Goal: Task Accomplishment & Management: Manage account settings

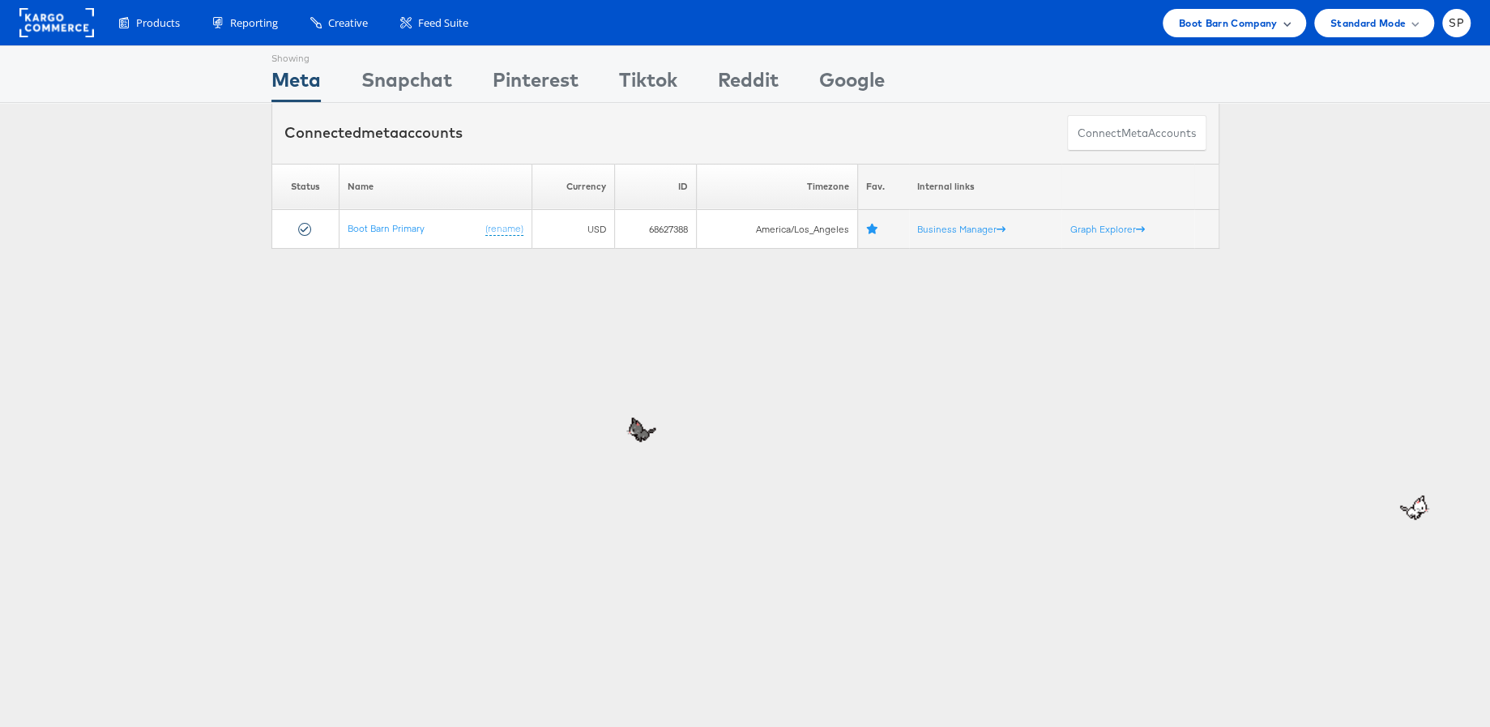
click at [1270, 22] on span "Boot Barn Company" at bounding box center [1228, 23] width 99 height 17
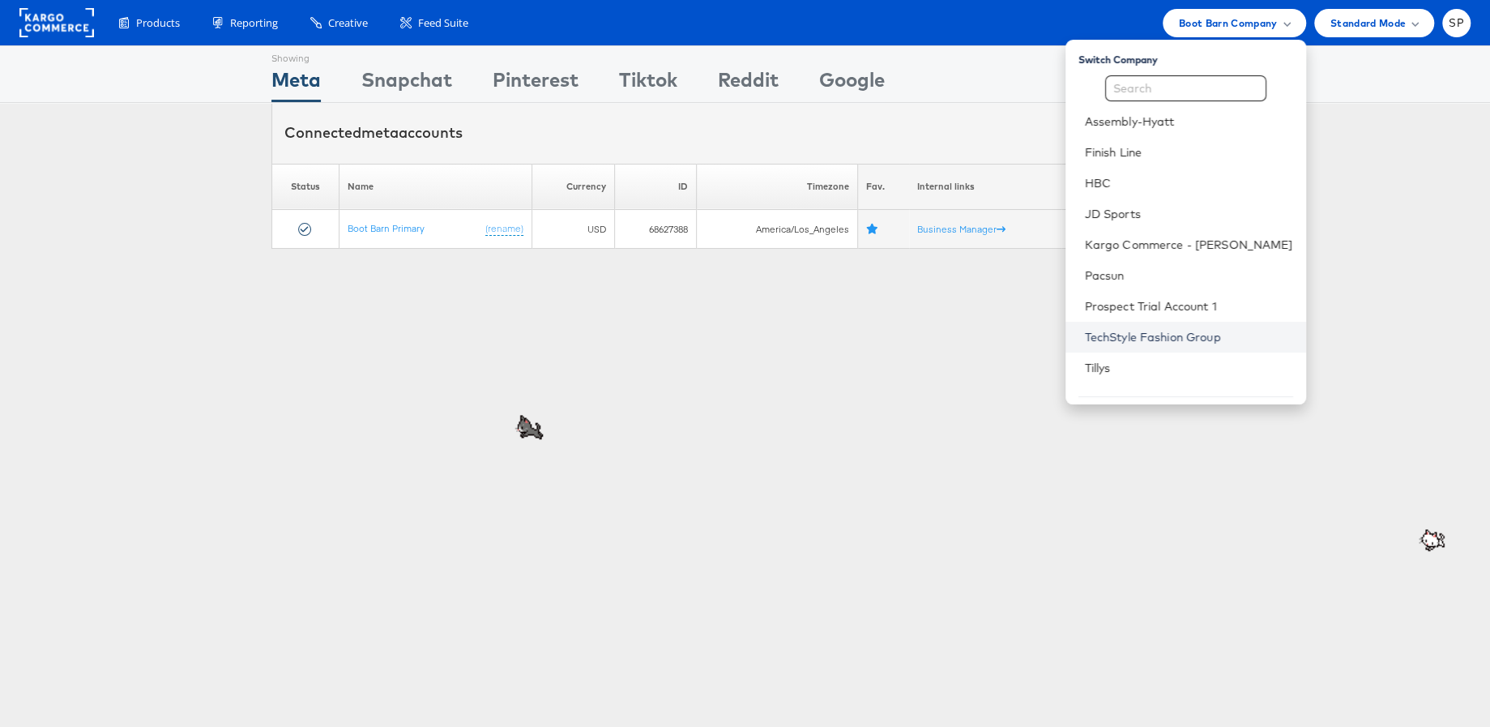
click at [1180, 344] on link "TechStyle Fashion Group" at bounding box center [1189, 337] width 208 height 16
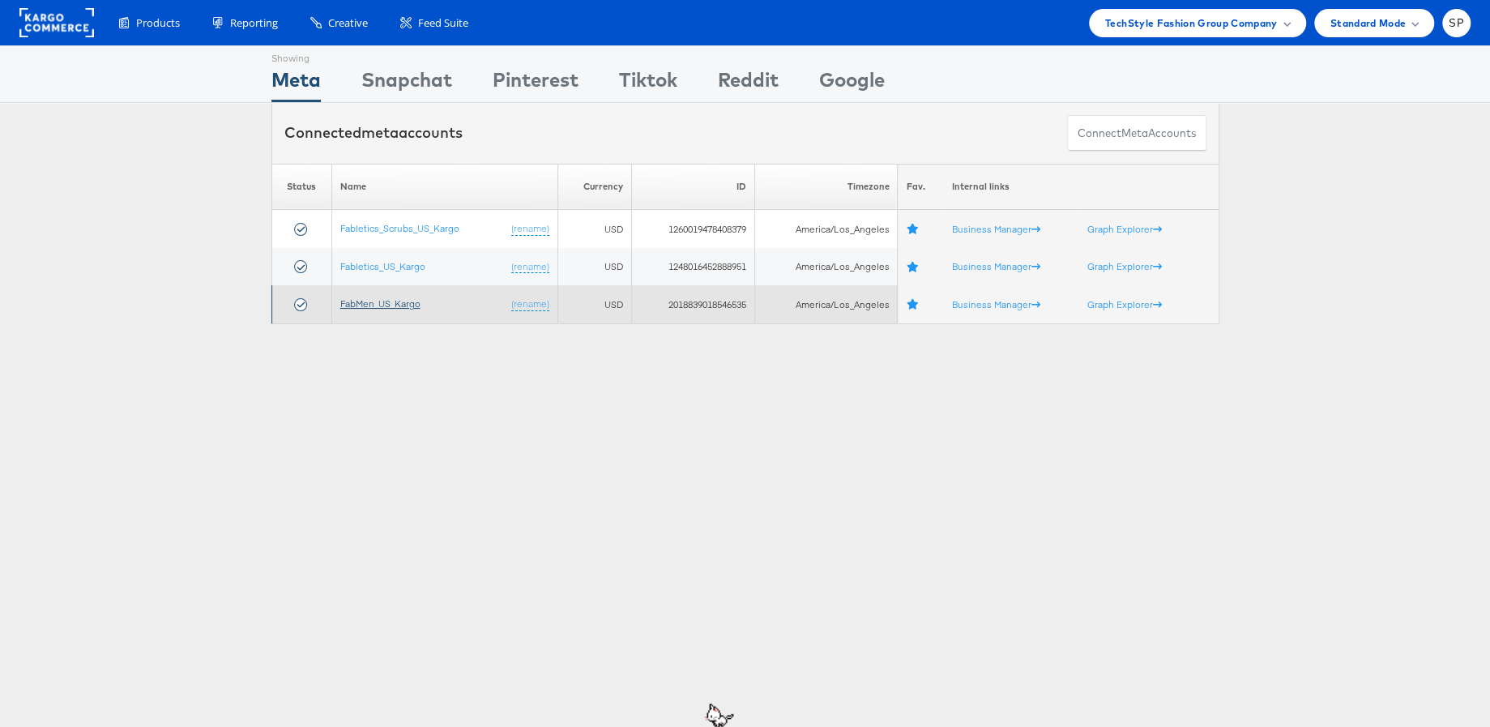
click at [369, 304] on link "FabMen_US_Kargo" at bounding box center [380, 303] width 80 height 12
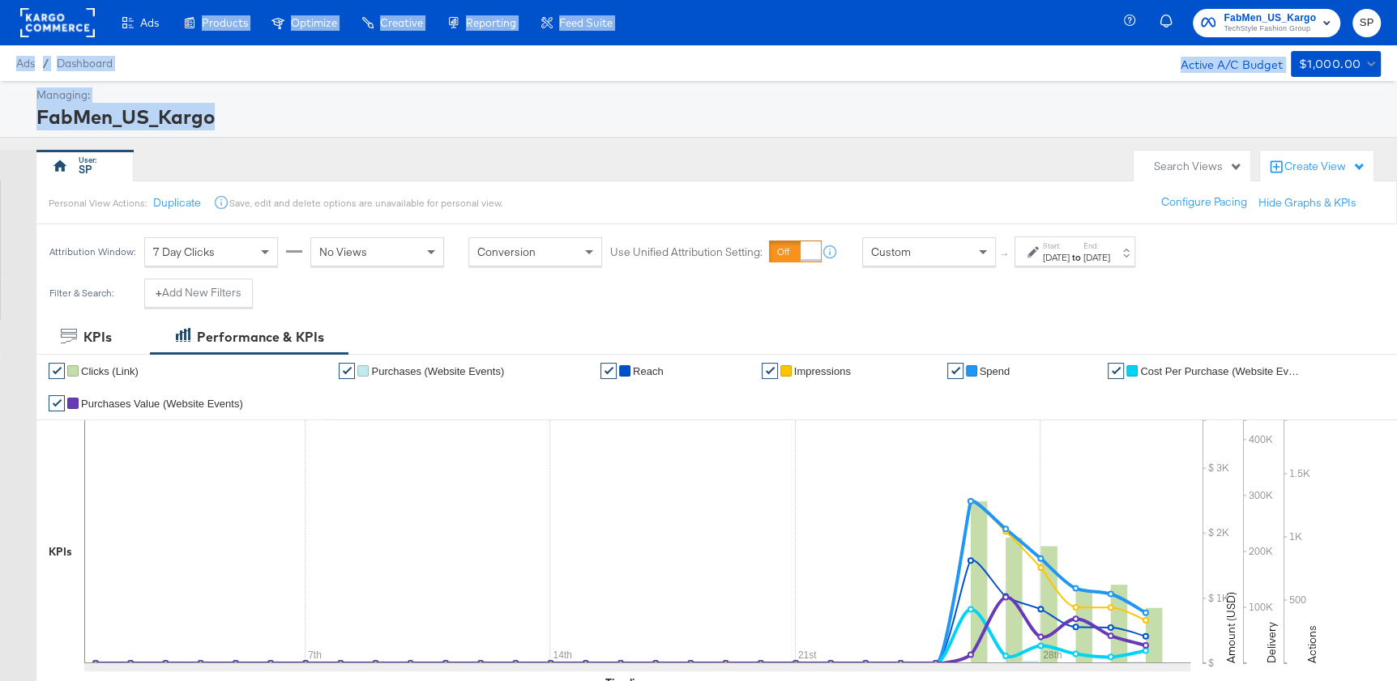
drag, startPoint x: 345, startPoint y: 134, endPoint x: 230, endPoint y: -70, distance: 235.1
click at [230, 0] on html "Ads Ads Dashboard Main dashboard for Media Buying. New Campaign Create a new ca…" at bounding box center [698, 340] width 1397 height 681
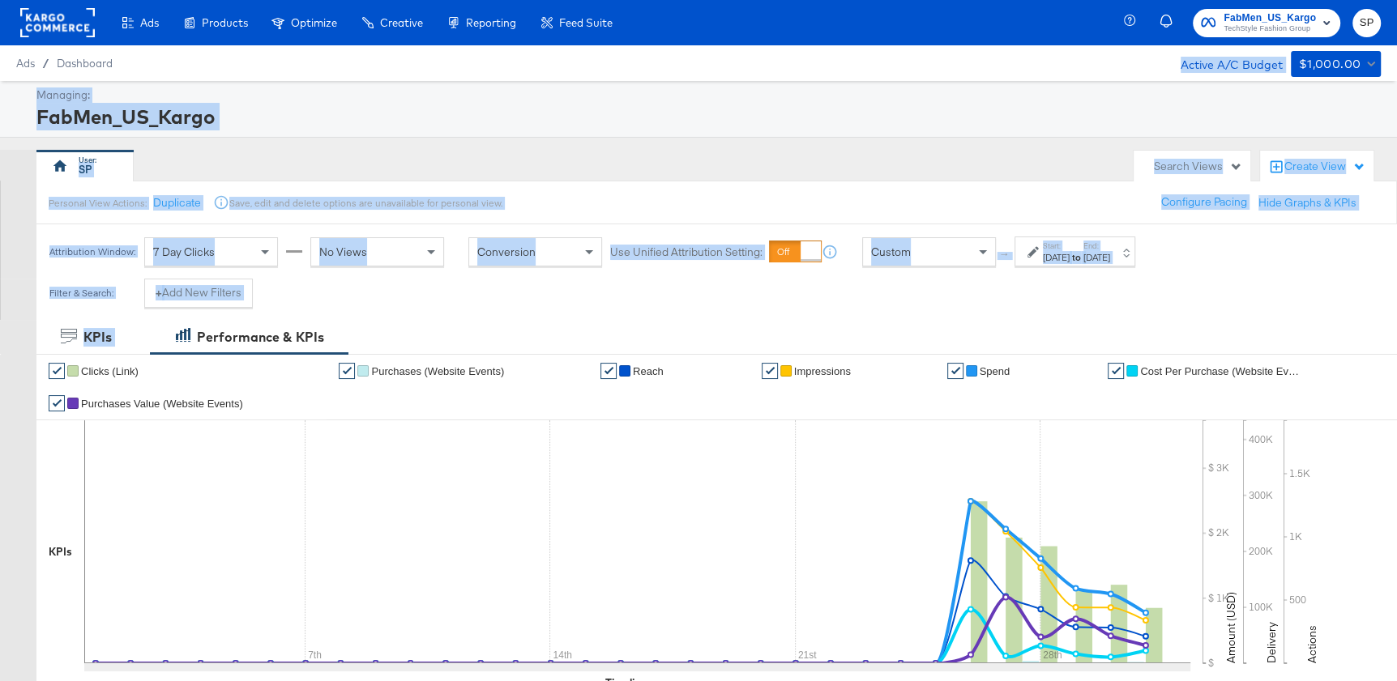
drag, startPoint x: 531, startPoint y: 325, endPoint x: 570, endPoint y: 59, distance: 268.5
click at [800, 310] on div "Filter & Search: + Add New Filters" at bounding box center [698, 299] width 1397 height 41
drag, startPoint x: 898, startPoint y: 323, endPoint x: 918, endPoint y: 83, distance: 240.7
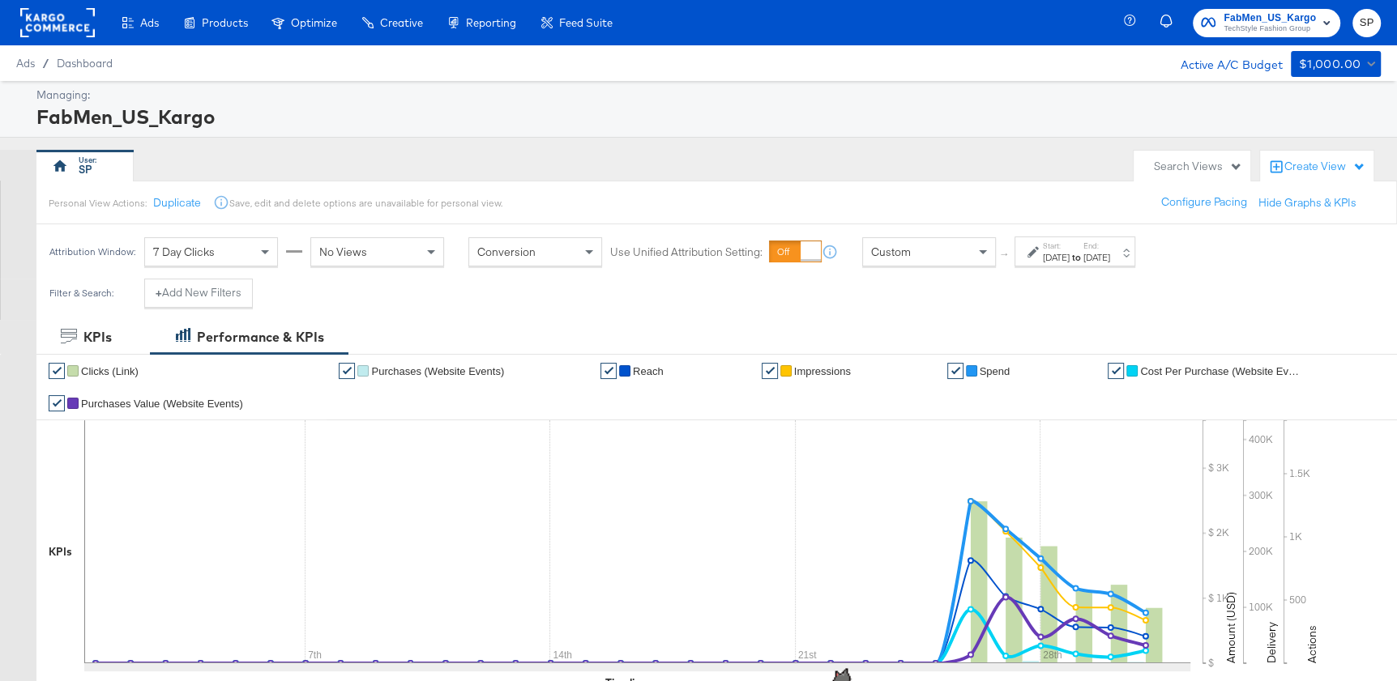
click at [766, 304] on div "Filter & Search: + Add New Filters" at bounding box center [698, 299] width 1397 height 41
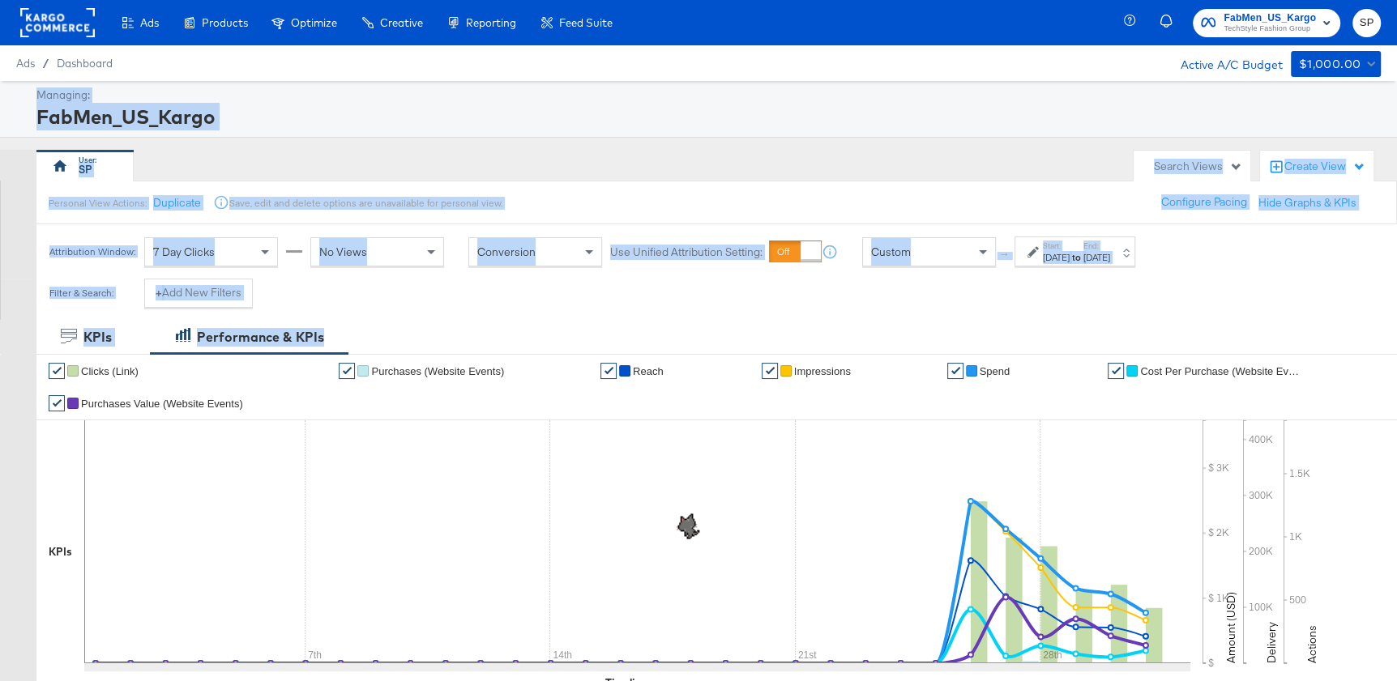
drag, startPoint x: 837, startPoint y: 334, endPoint x: 890, endPoint y: 78, distance: 261.4
click at [651, 347] on div "KPIs Performance & KPIs" at bounding box center [698, 337] width 1397 height 34
drag, startPoint x: 677, startPoint y: 344, endPoint x: 688, endPoint y: 143, distance: 200.4
